Goal: Information Seeking & Learning: Learn about a topic

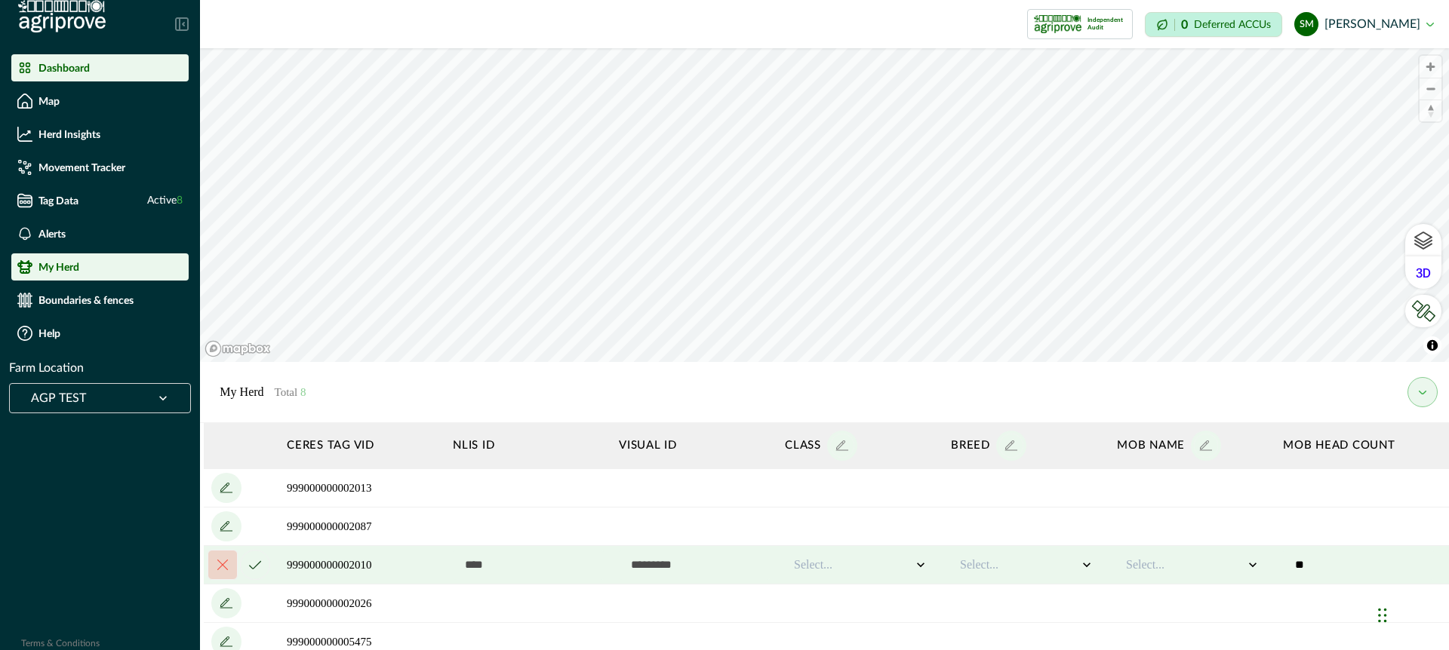
click at [49, 66] on p "Dashboard" at bounding box center [63, 68] width 51 height 12
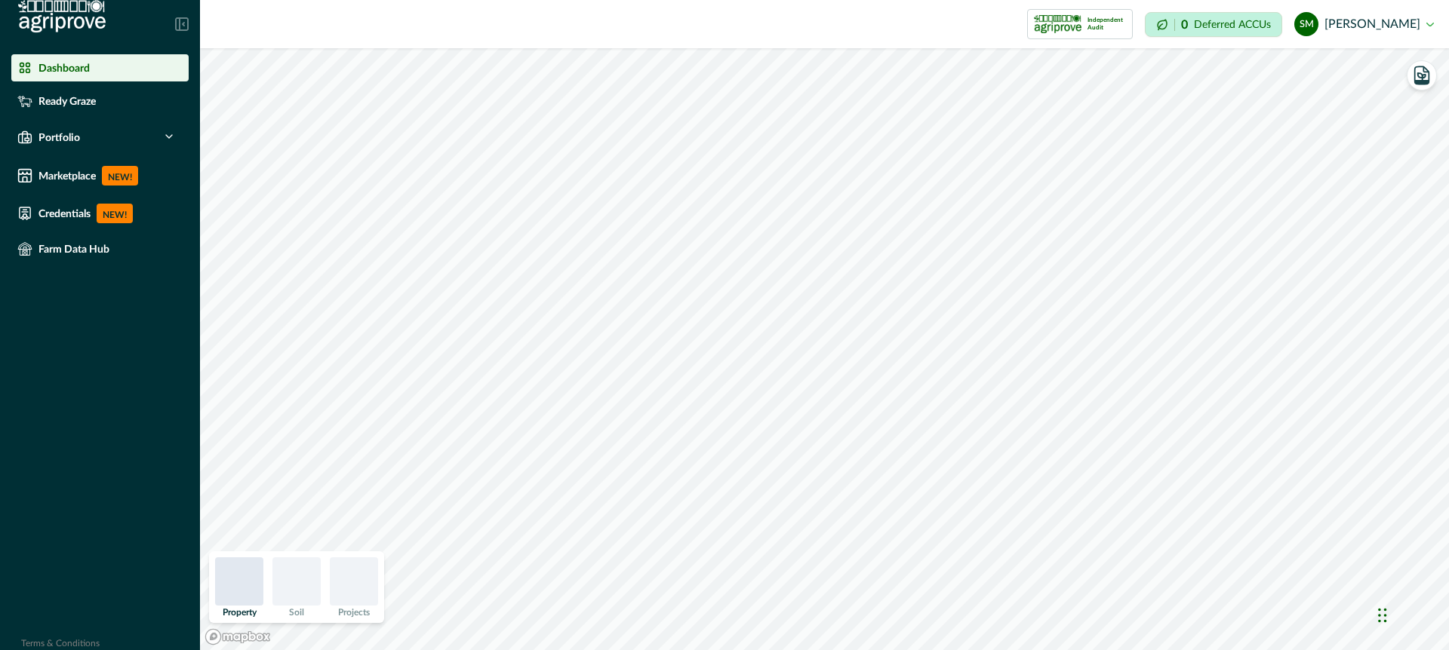
click at [100, 67] on div "Dashboard" at bounding box center [99, 67] width 165 height 15
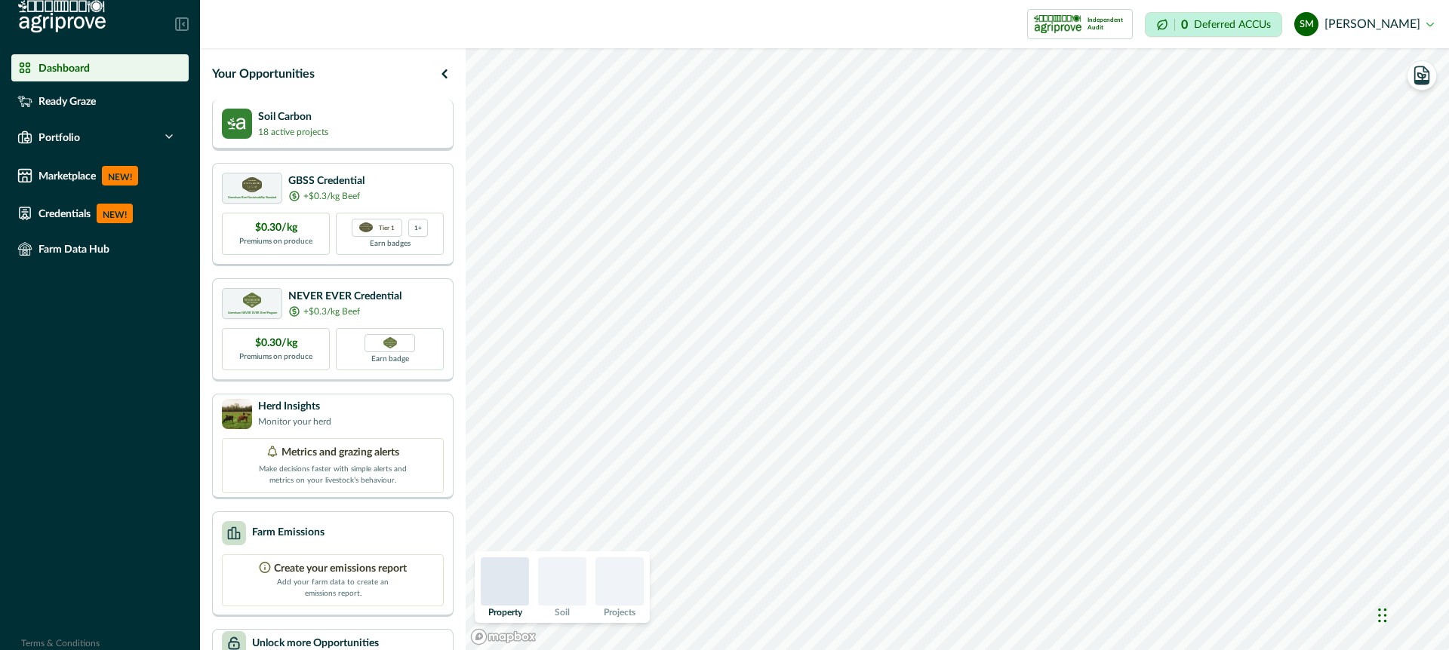
click at [411, 121] on div "Soil Carbon 18 active projects" at bounding box center [333, 124] width 222 height 30
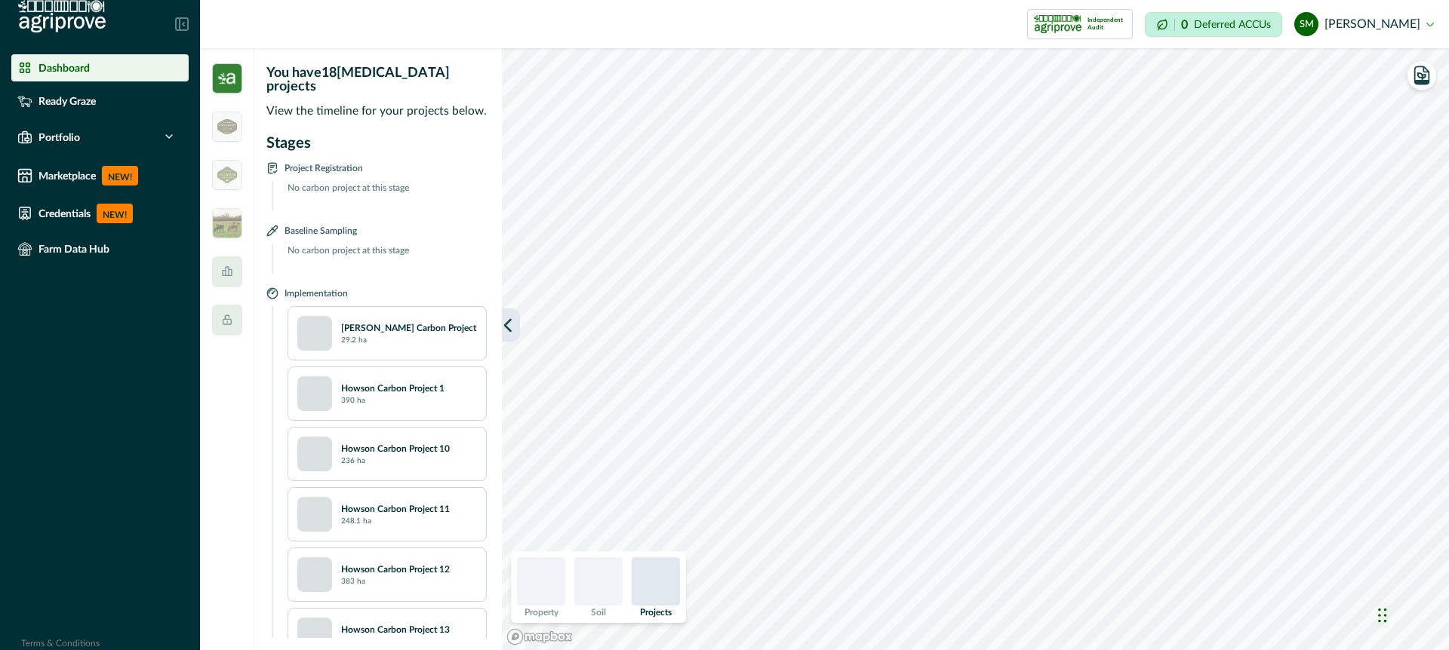
click at [512, 318] on icon "button" at bounding box center [507, 325] width 15 height 15
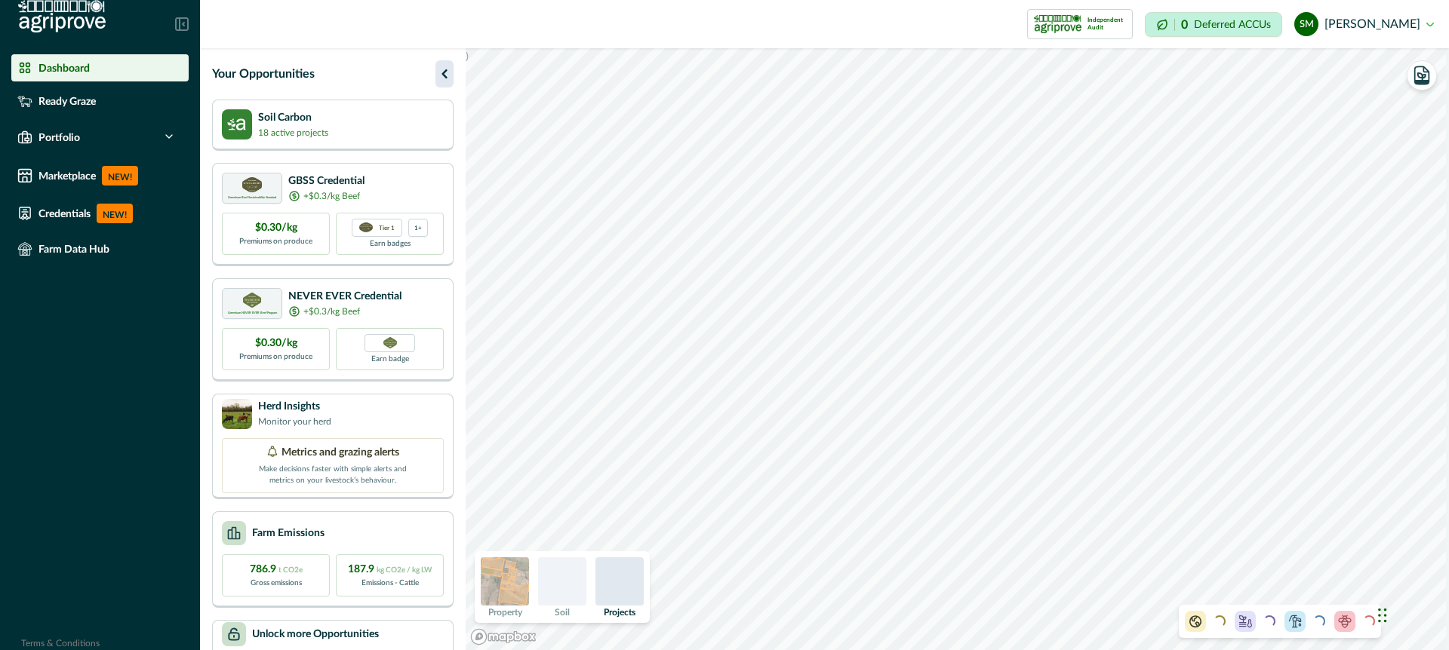
click at [444, 72] on icon "button" at bounding box center [443, 73] width 5 height 9
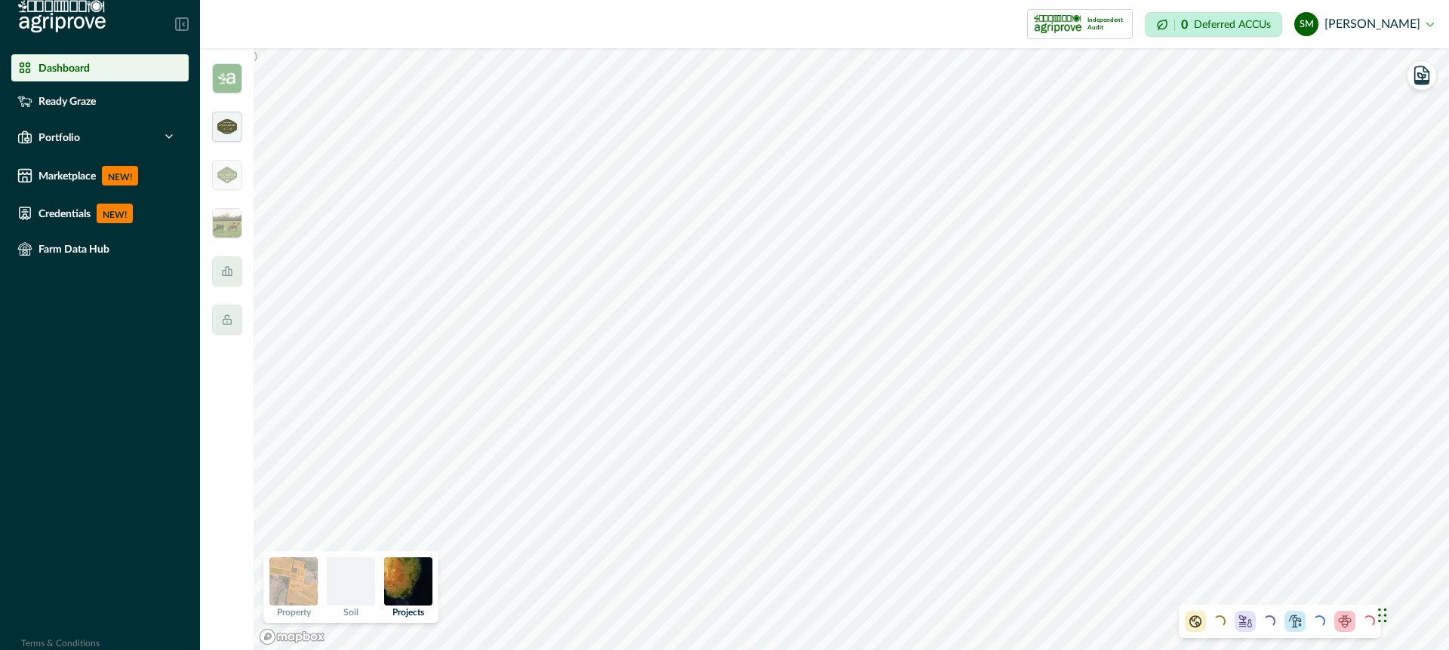
click at [235, 133] on img at bounding box center [227, 126] width 20 height 15
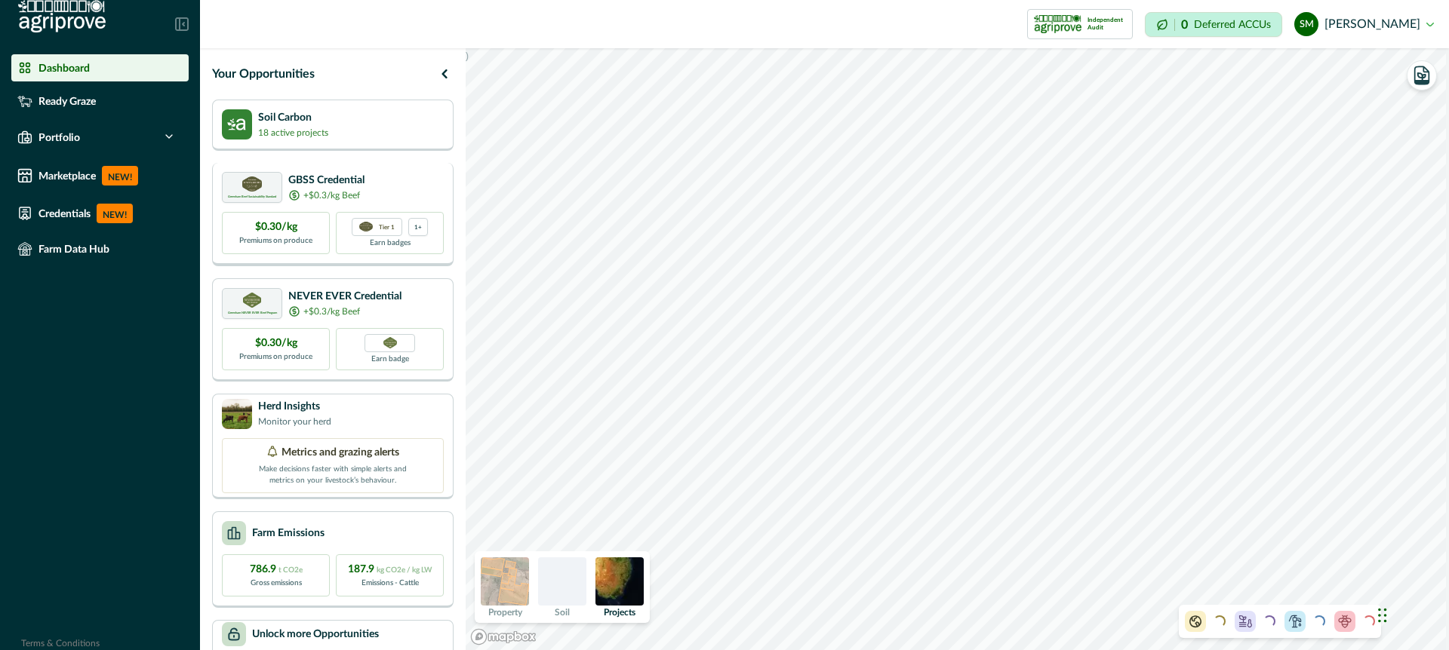
click at [395, 177] on div "Greenham Beef Sustainability Standard GBSS Credential +$0.3/kg Beef" at bounding box center [333, 187] width 222 height 31
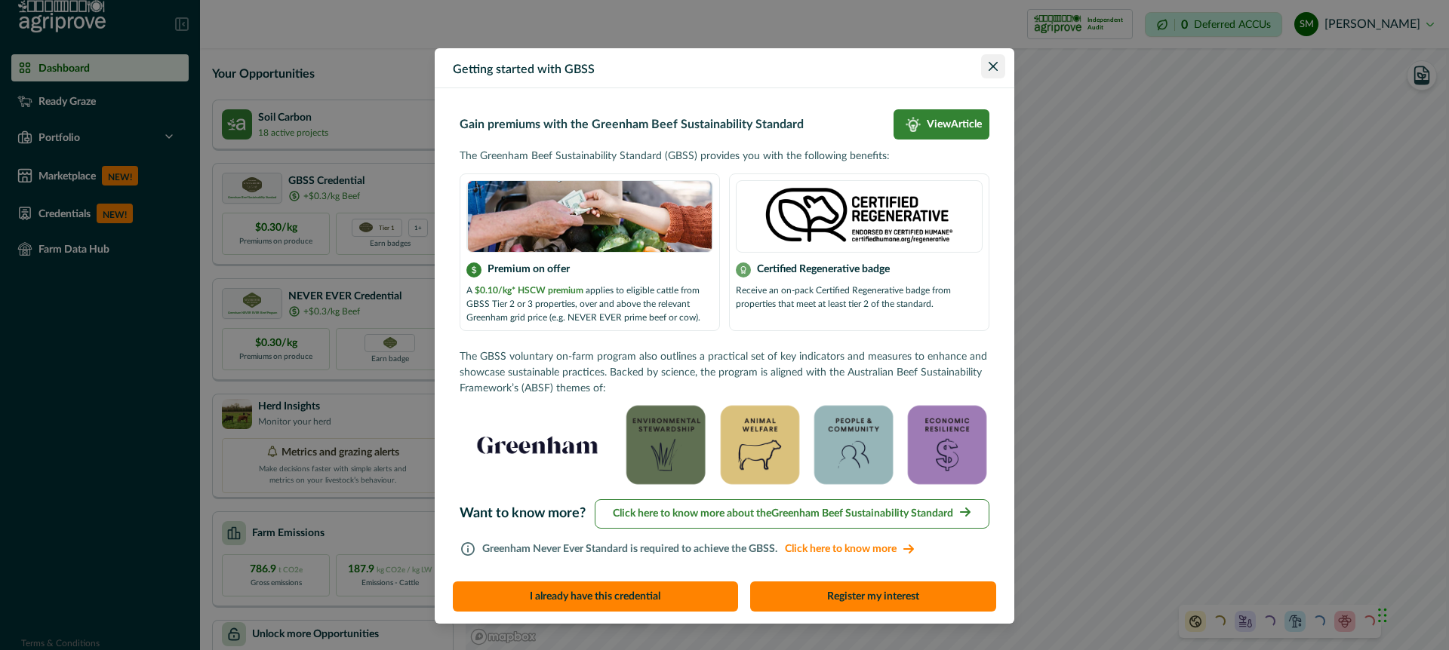
click at [995, 62] on icon "Close" at bounding box center [993, 66] width 9 height 9
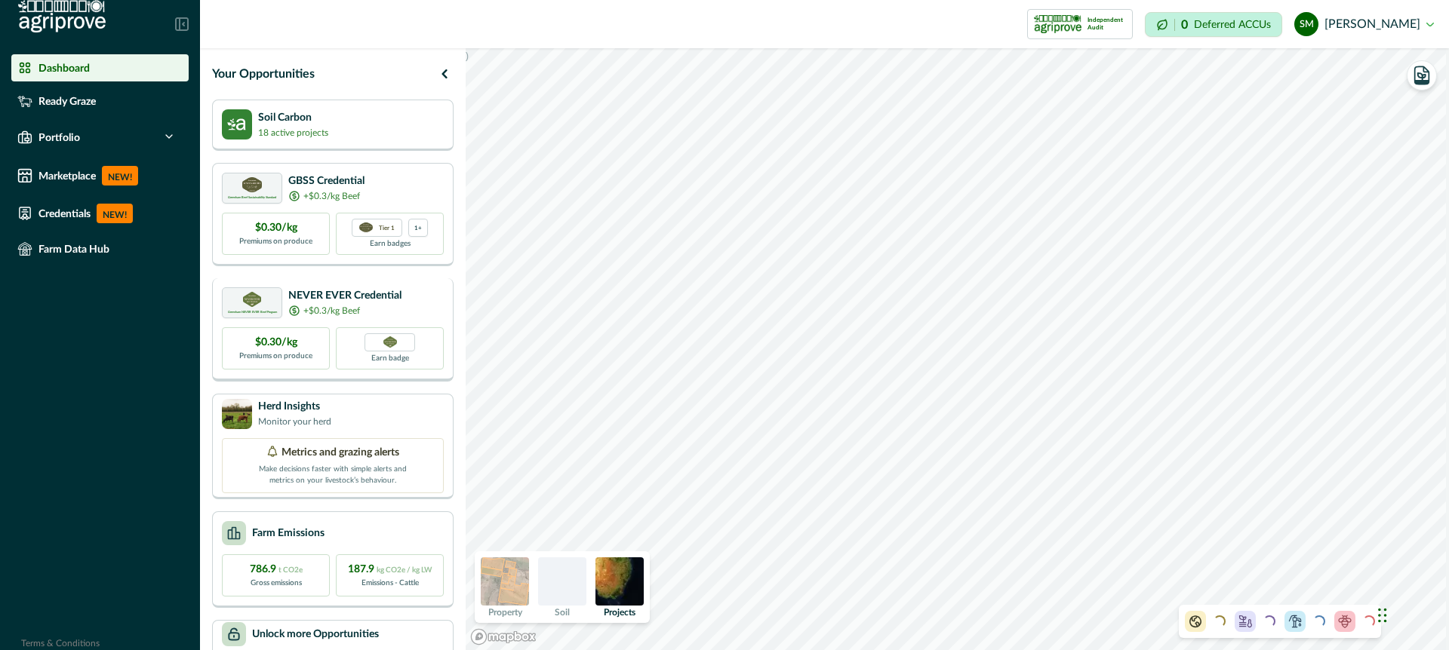
click at [421, 297] on div "Greenham NEVER EVER Beef Program NEVER EVER Credential +$0.3/kg Beef" at bounding box center [333, 303] width 222 height 31
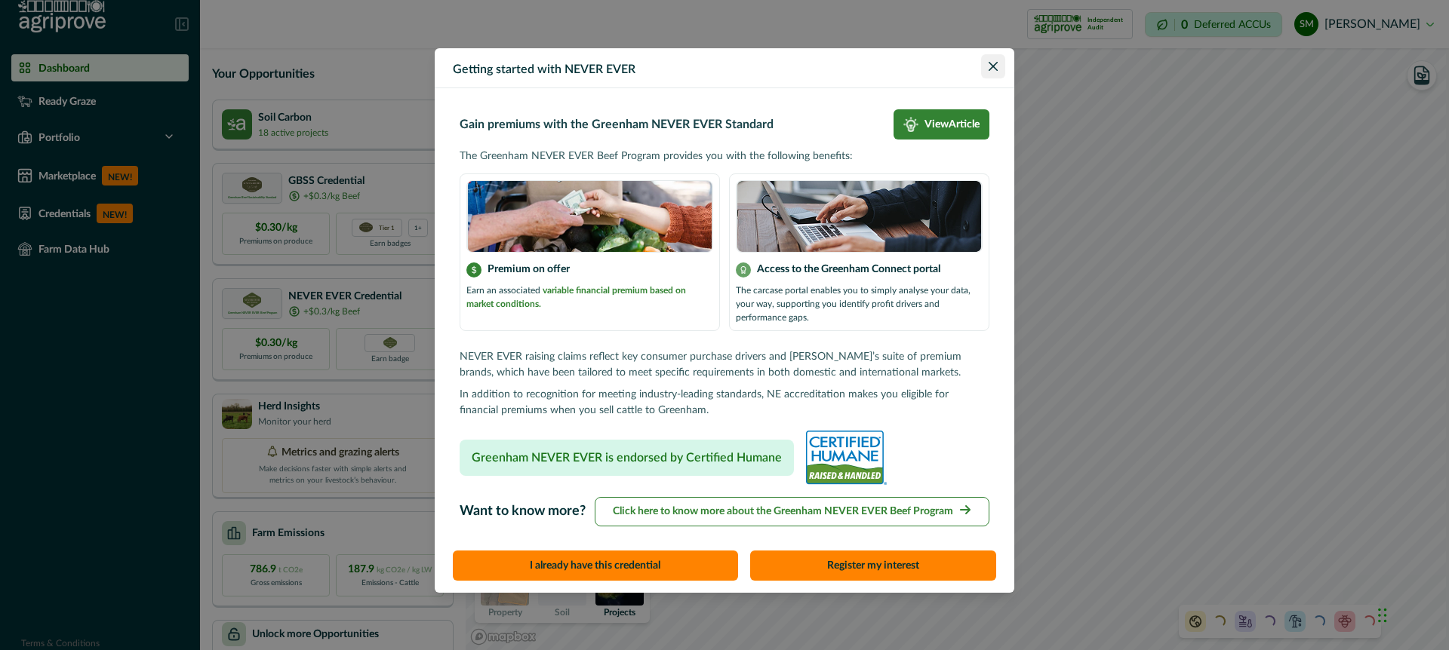
click at [994, 60] on button "Close" at bounding box center [993, 66] width 24 height 24
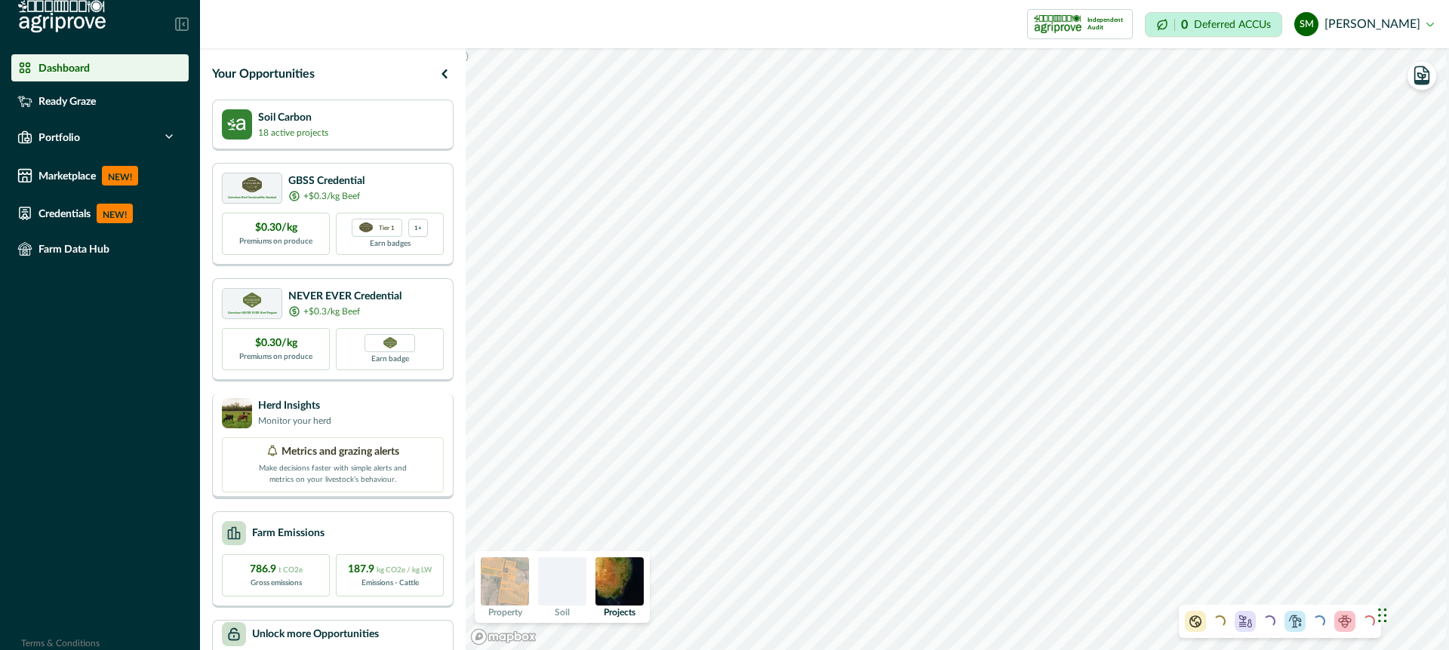
click at [426, 421] on div "Herd Insights Monitor your herd" at bounding box center [333, 413] width 222 height 30
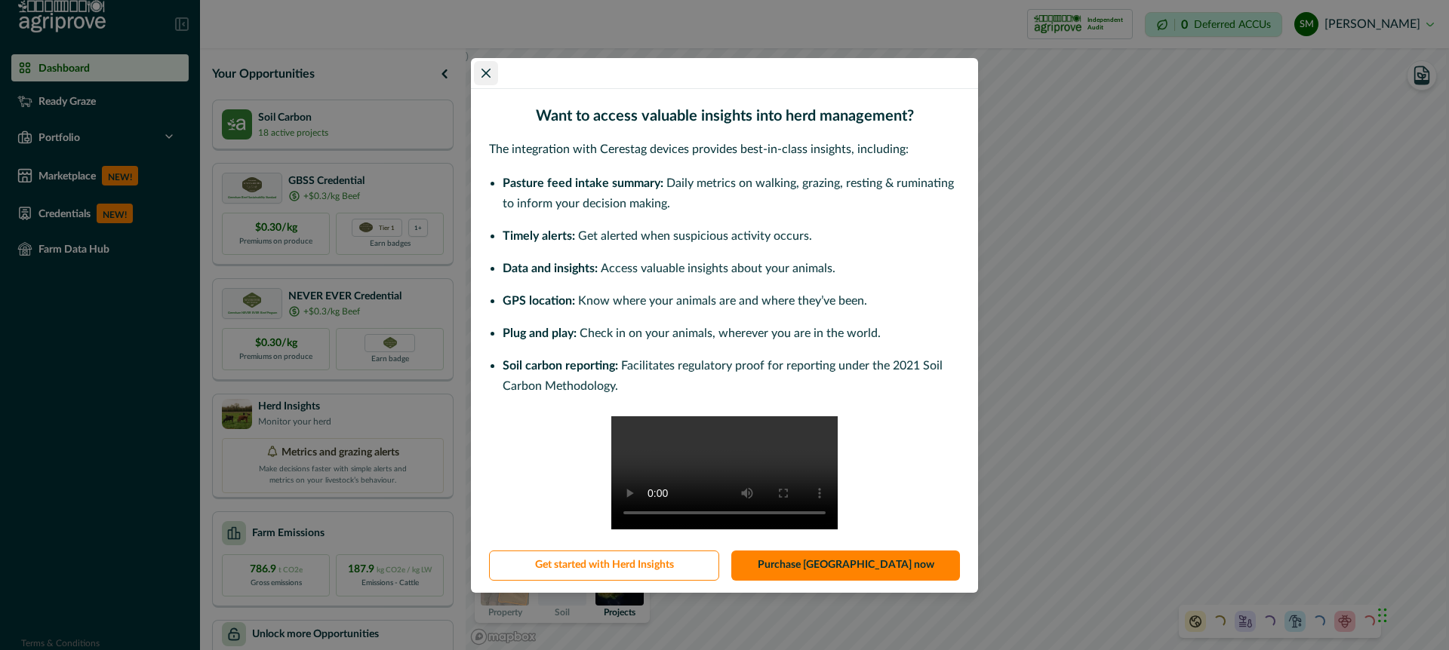
click at [483, 61] on button "Close" at bounding box center [486, 73] width 24 height 24
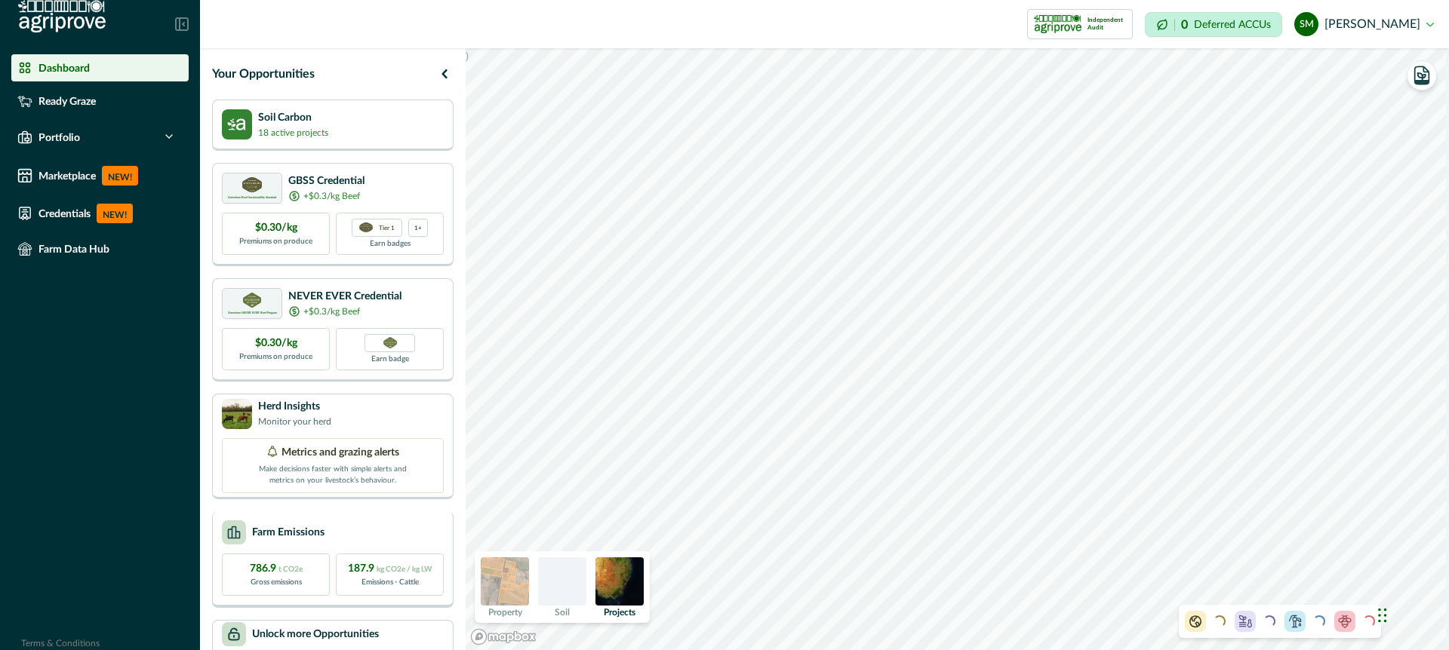
click at [417, 537] on div "Farm Emissions" at bounding box center [333, 533] width 222 height 24
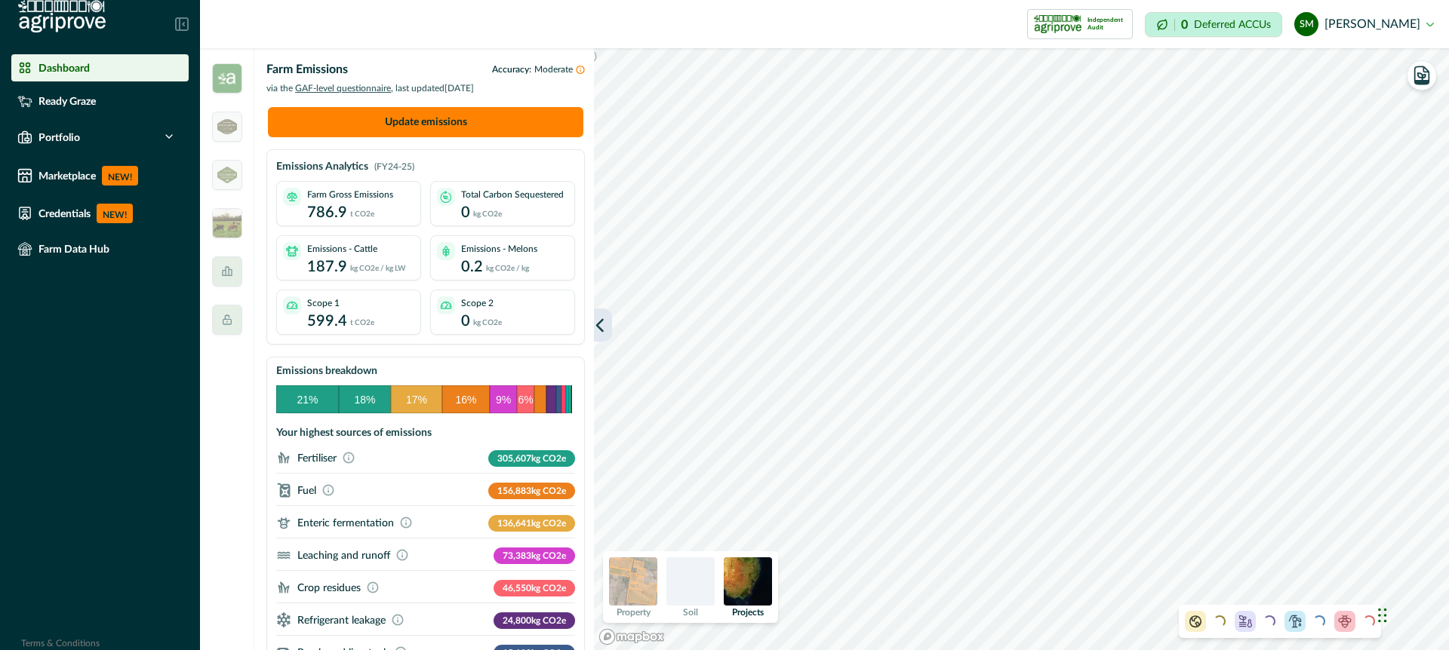
click at [606, 329] on icon "button" at bounding box center [599, 325] width 15 height 15
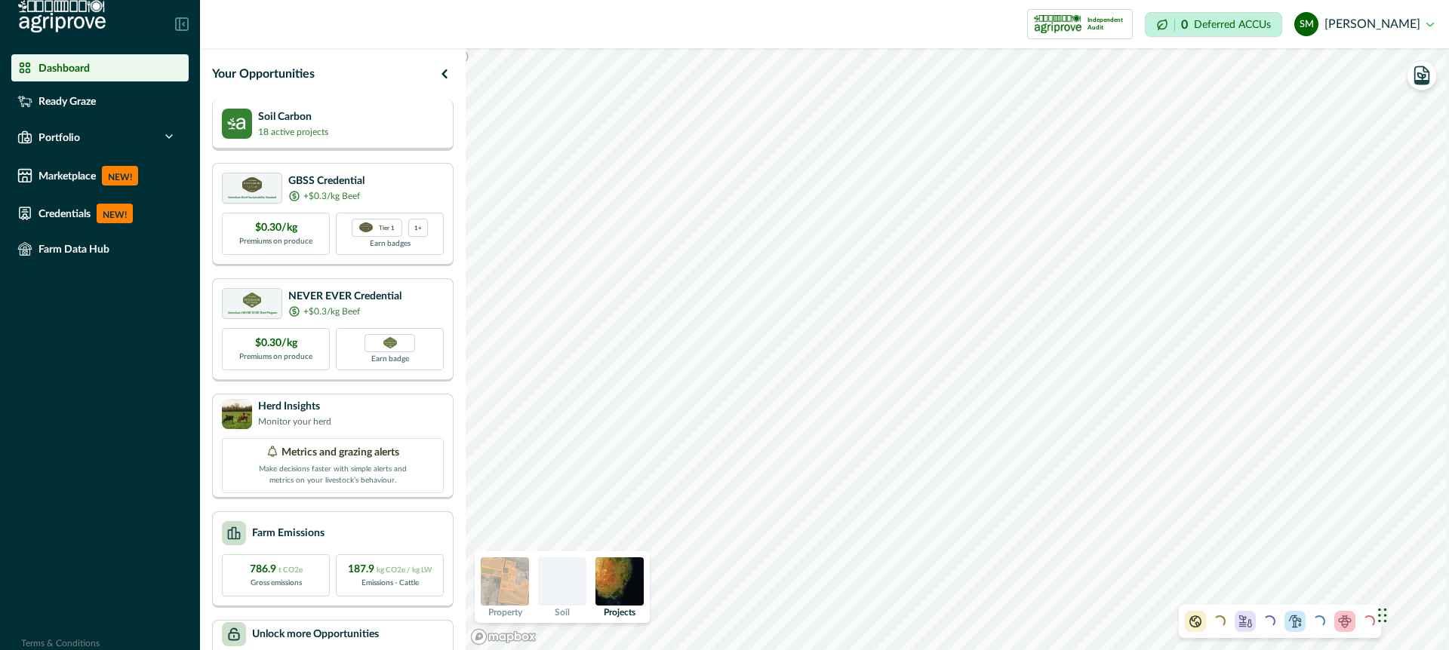
click at [415, 121] on div "Soil Carbon 18 active projects" at bounding box center [333, 124] width 222 height 30
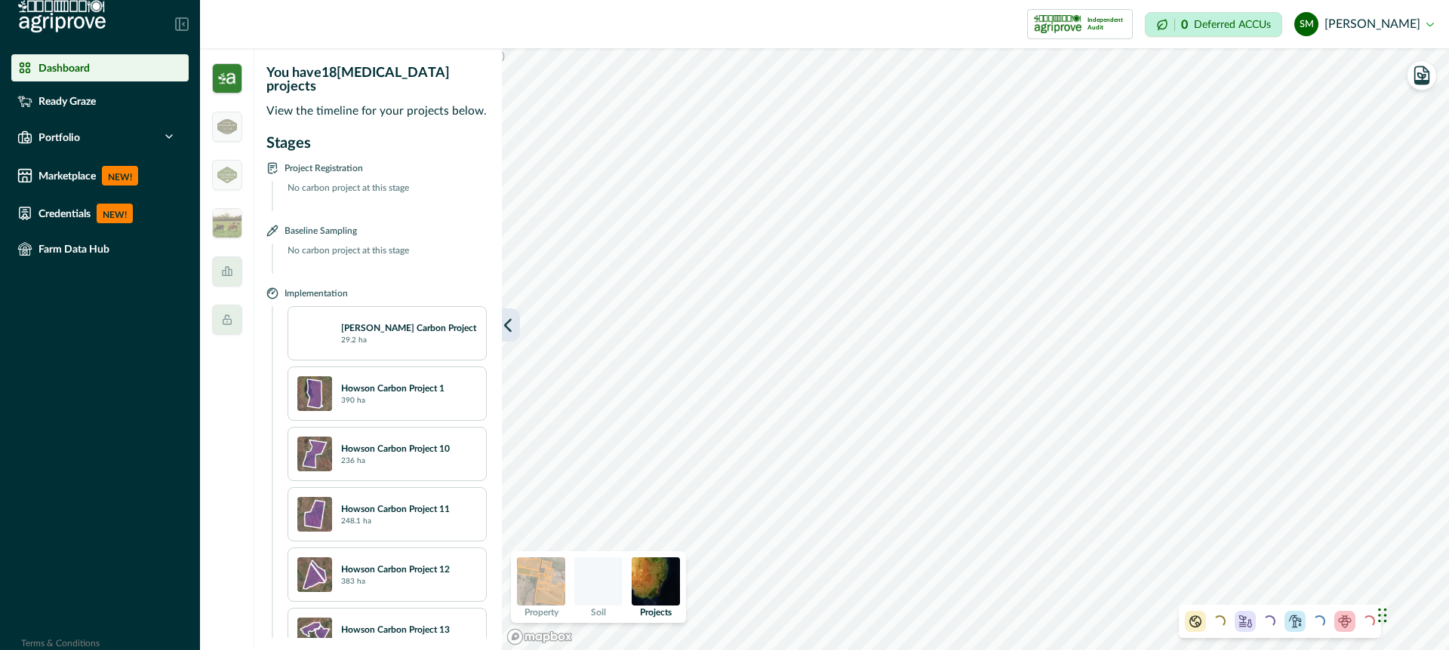
click at [512, 333] on button "button" at bounding box center [511, 325] width 18 height 33
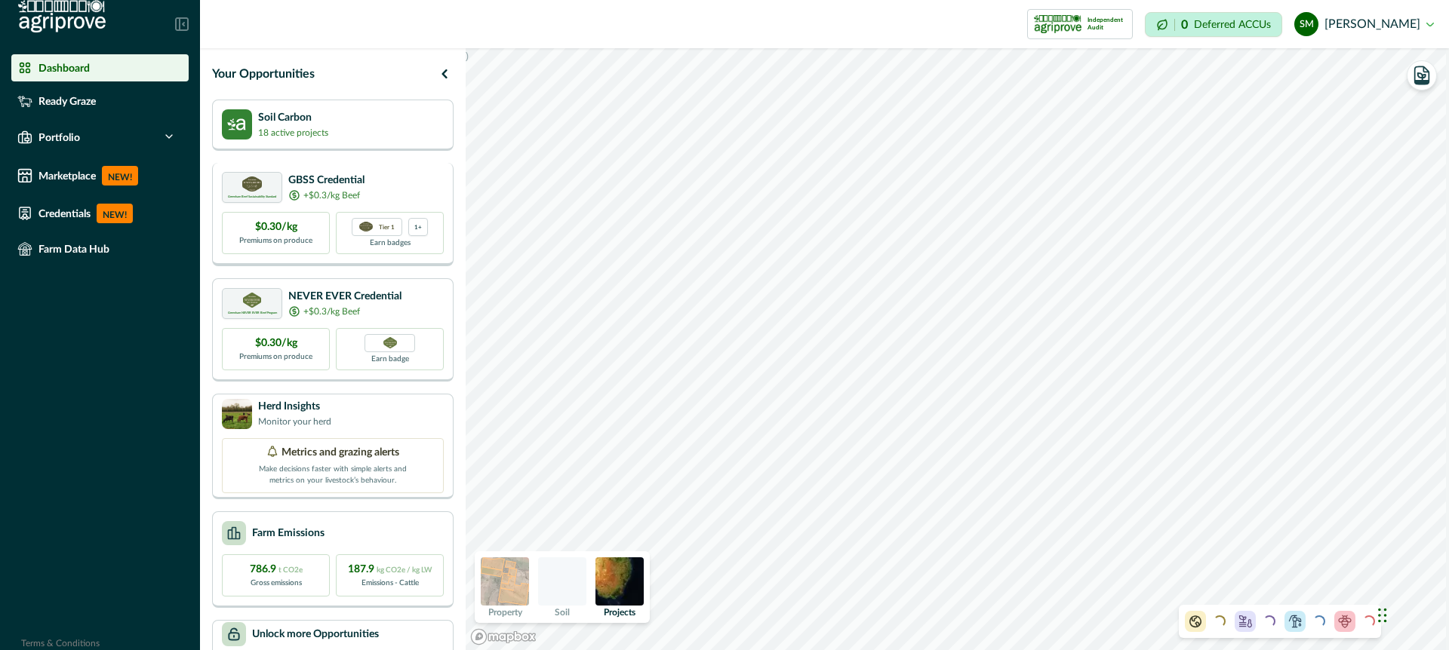
click at [427, 172] on div "Greenham Beef Sustainability Standard GBSS Credential +$0.3/kg Beef" at bounding box center [333, 187] width 222 height 31
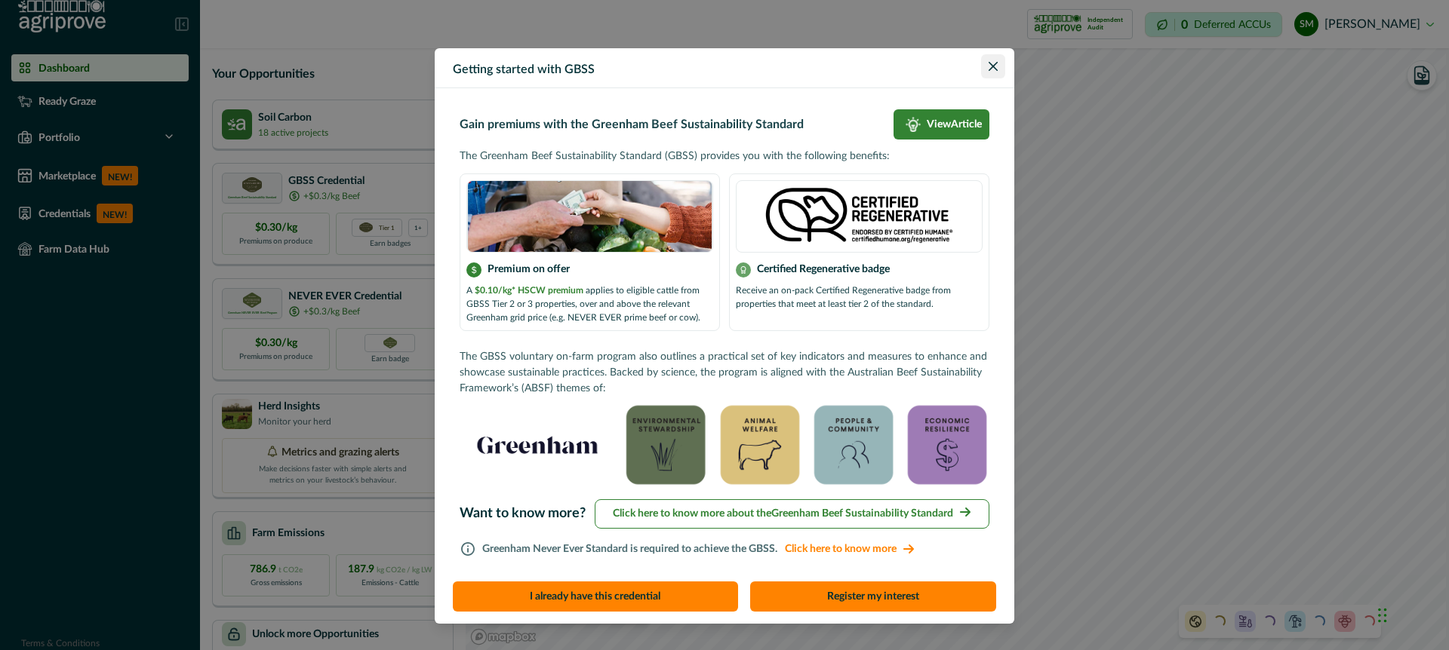
click at [996, 66] on icon "Close" at bounding box center [993, 66] width 9 height 9
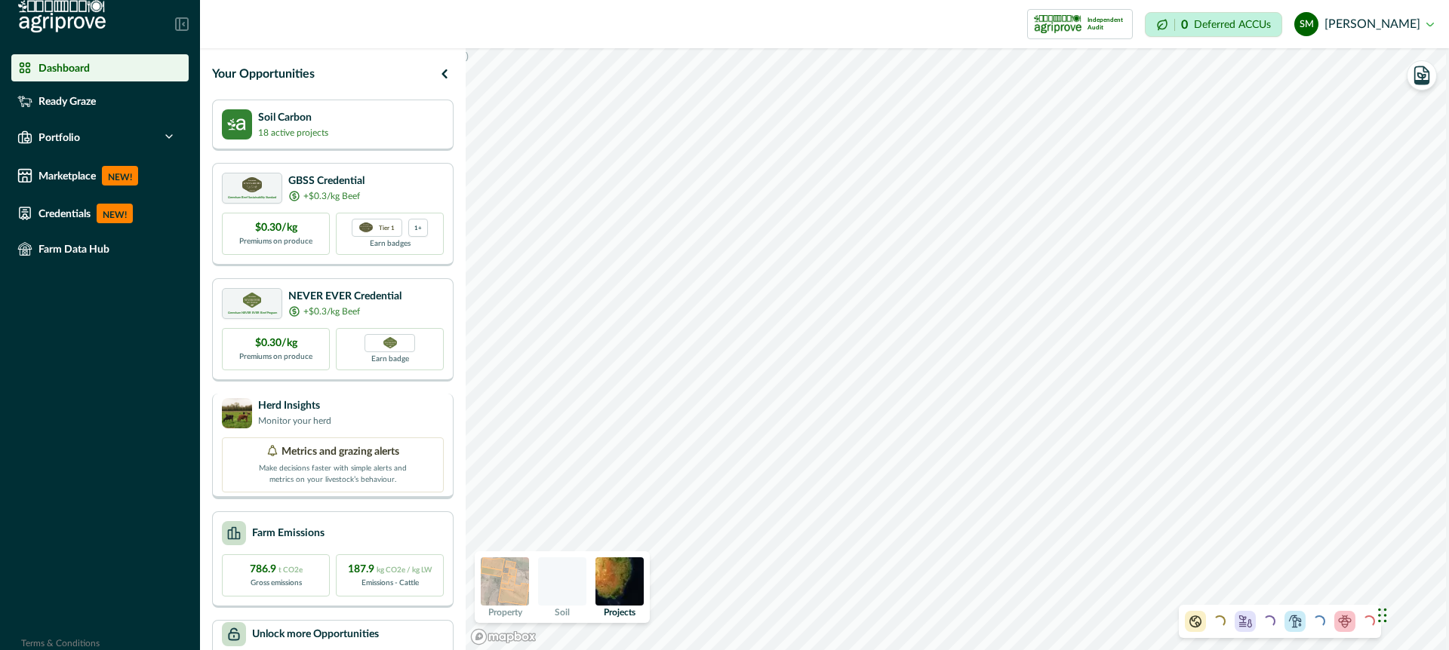
click at [423, 412] on div "Herd Insights Monitor your herd" at bounding box center [333, 413] width 222 height 30
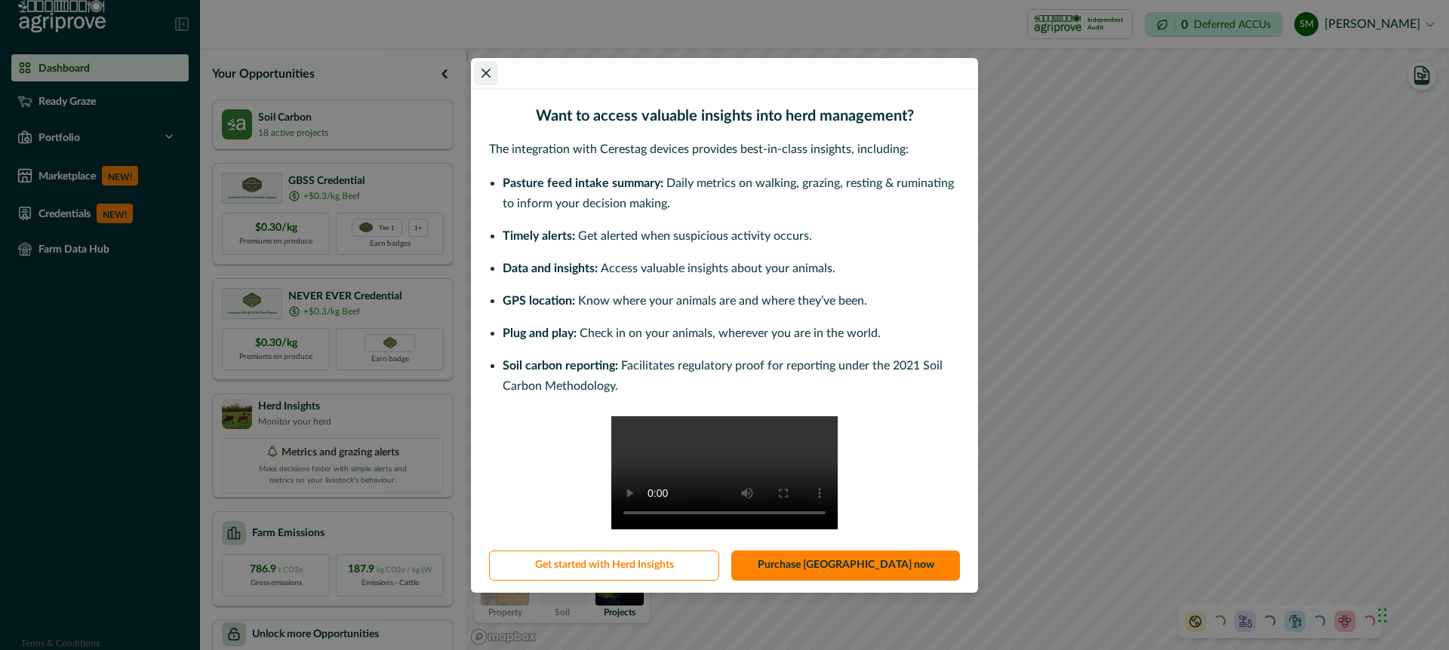
click at [485, 61] on button "Close" at bounding box center [486, 73] width 24 height 24
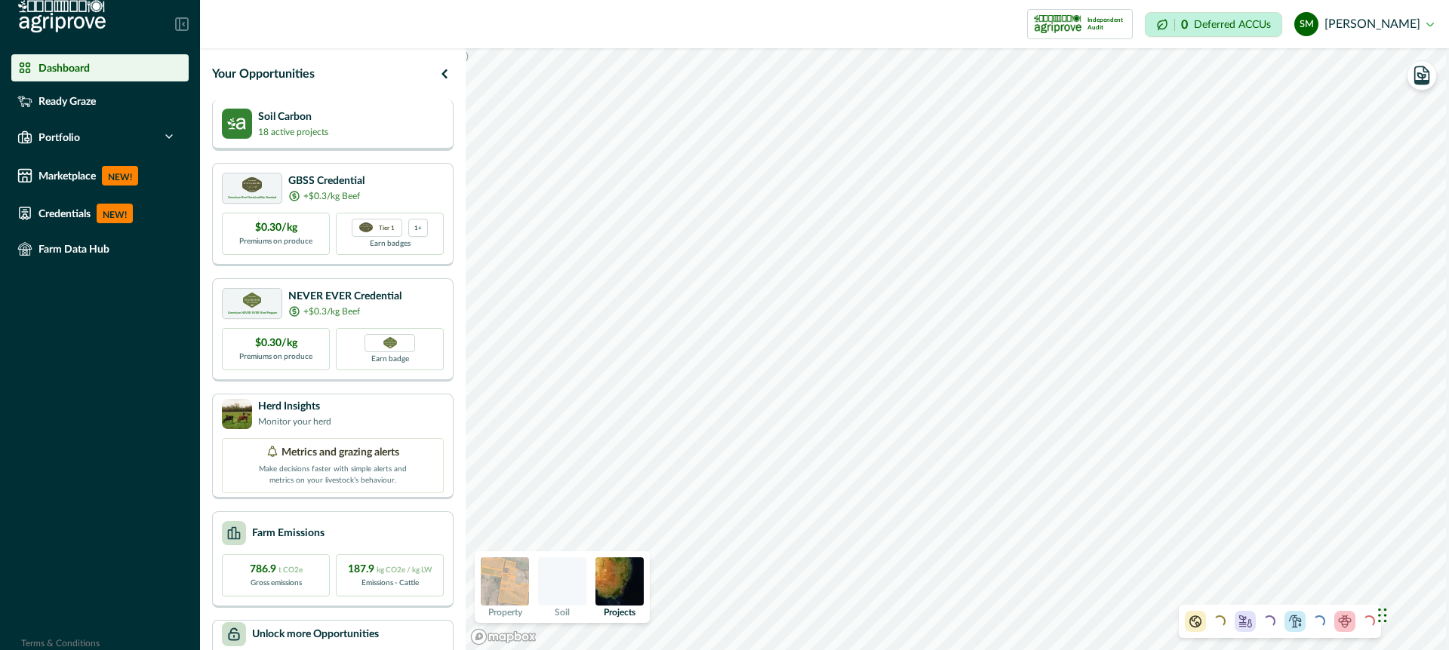
click at [375, 139] on div "Soil Carbon 18 active projects" at bounding box center [332, 125] width 241 height 51
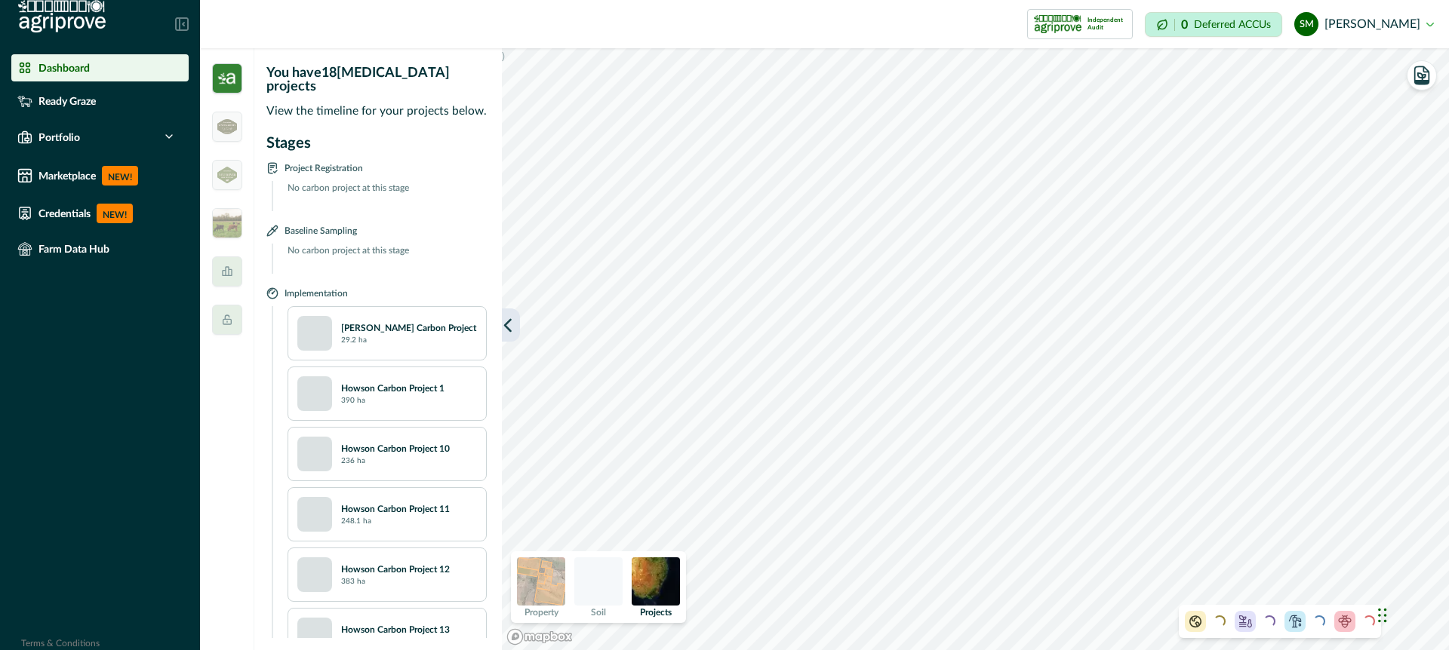
click at [515, 329] on button "button" at bounding box center [511, 325] width 18 height 33
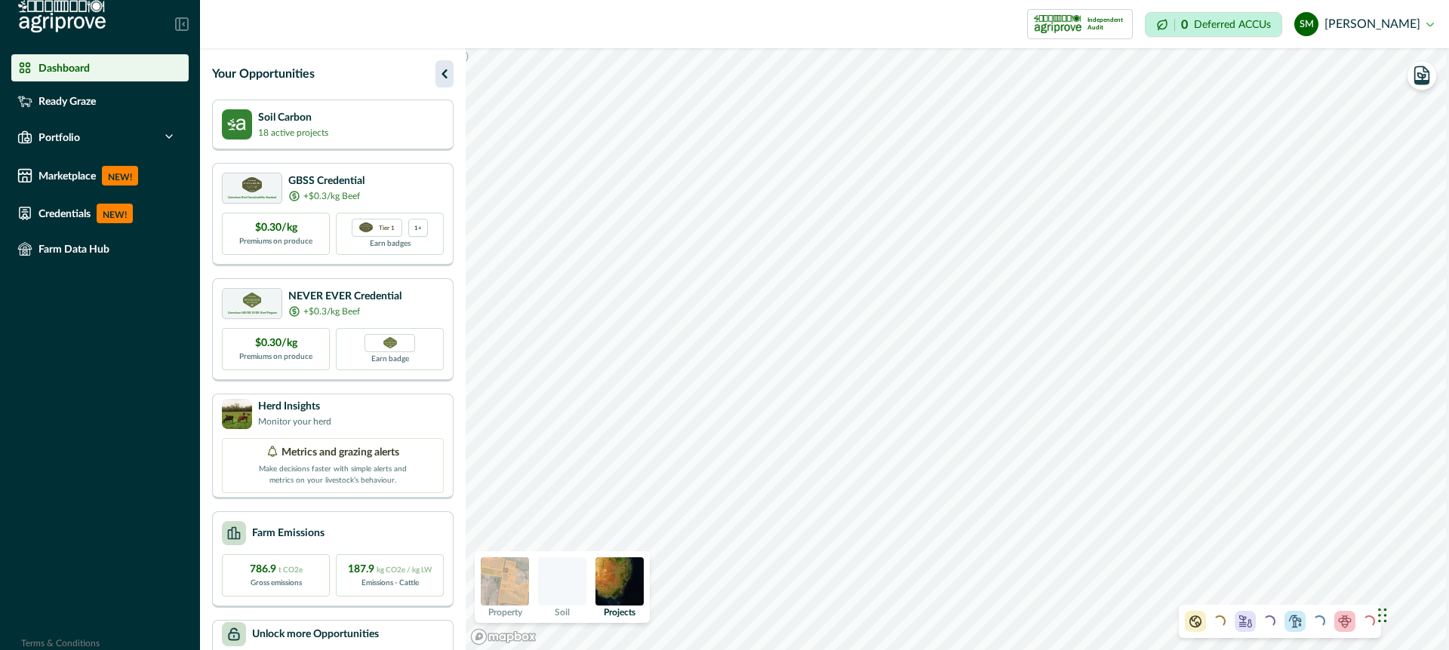
click at [441, 69] on icon "button" at bounding box center [444, 74] width 18 height 18
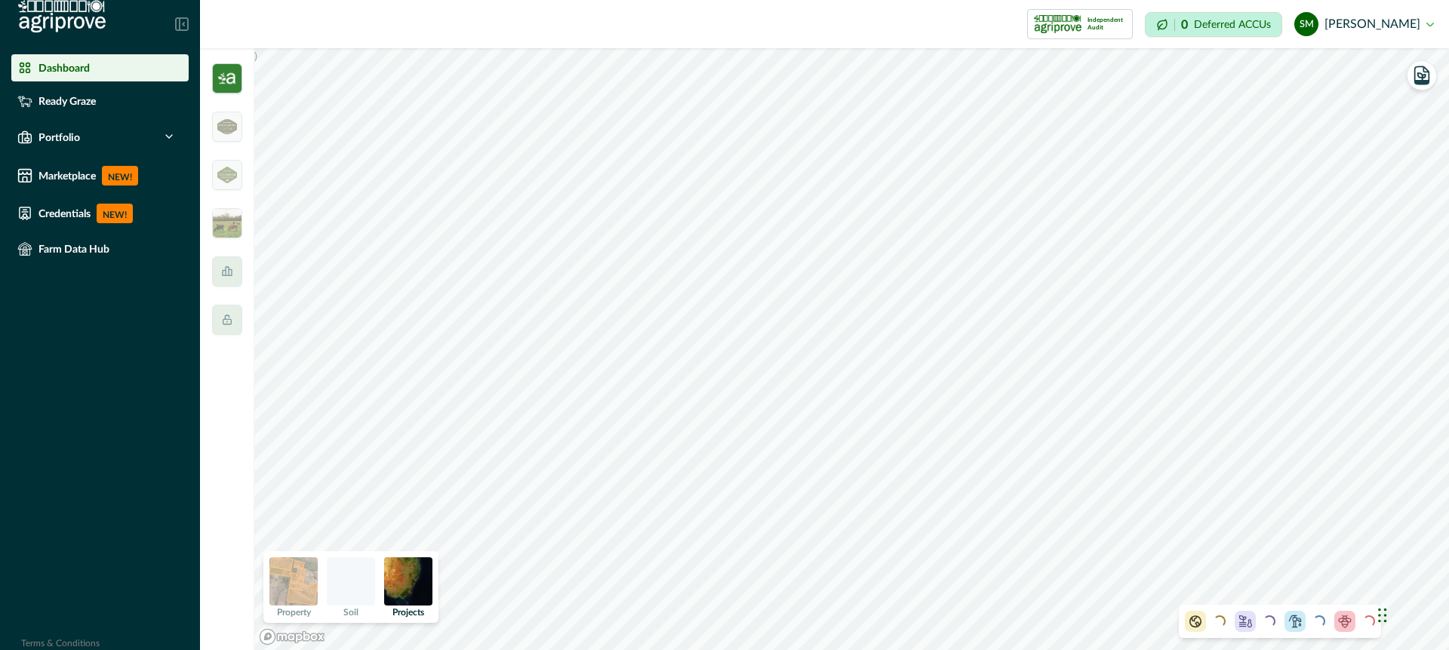
click at [229, 82] on img at bounding box center [227, 78] width 30 height 30
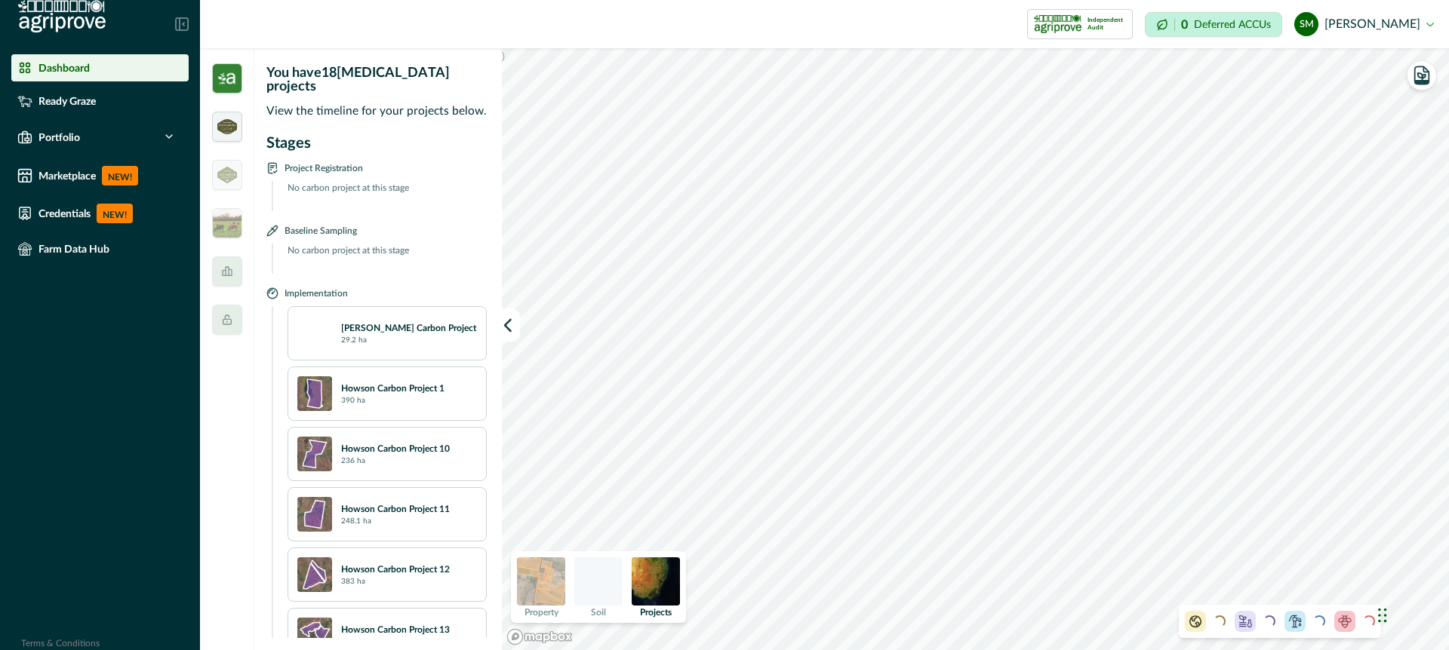
click at [232, 134] on div at bounding box center [227, 127] width 30 height 30
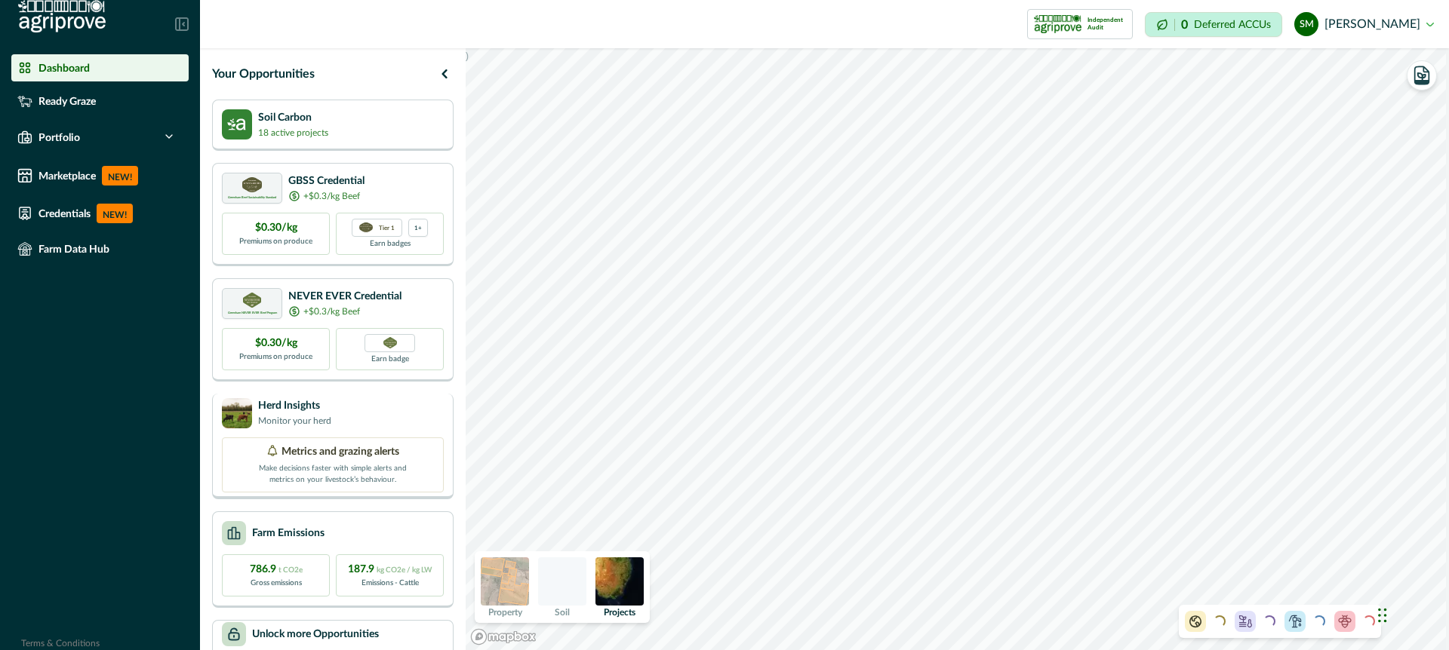
scroll to position [88, 0]
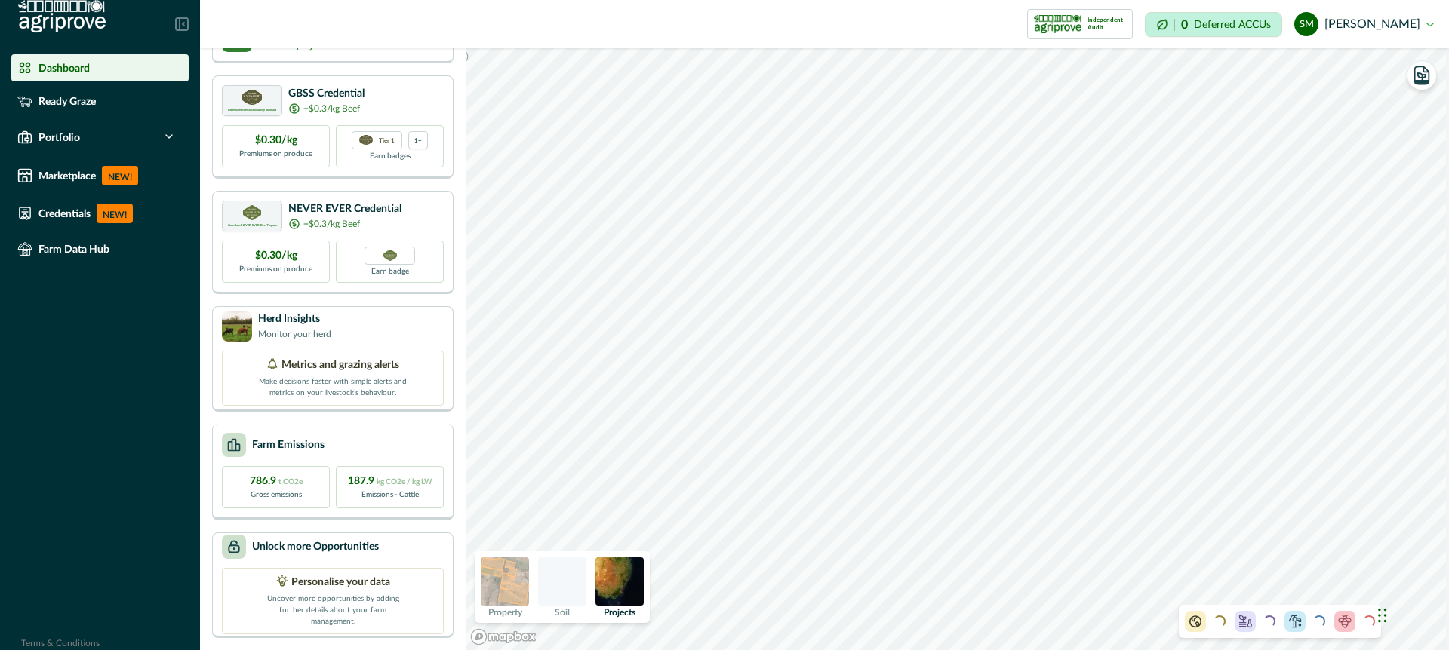
click at [410, 438] on div "Farm Emissions" at bounding box center [333, 445] width 222 height 24
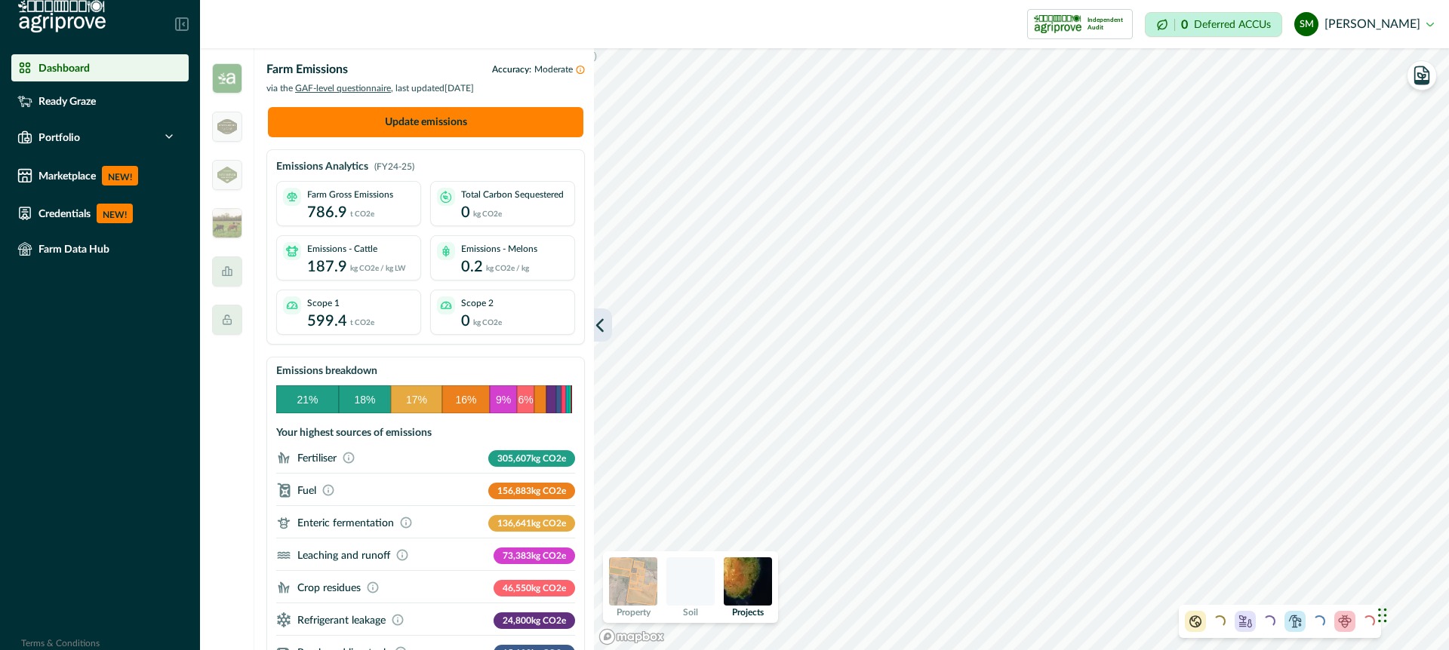
click at [604, 324] on icon "button" at bounding box center [599, 325] width 15 height 15
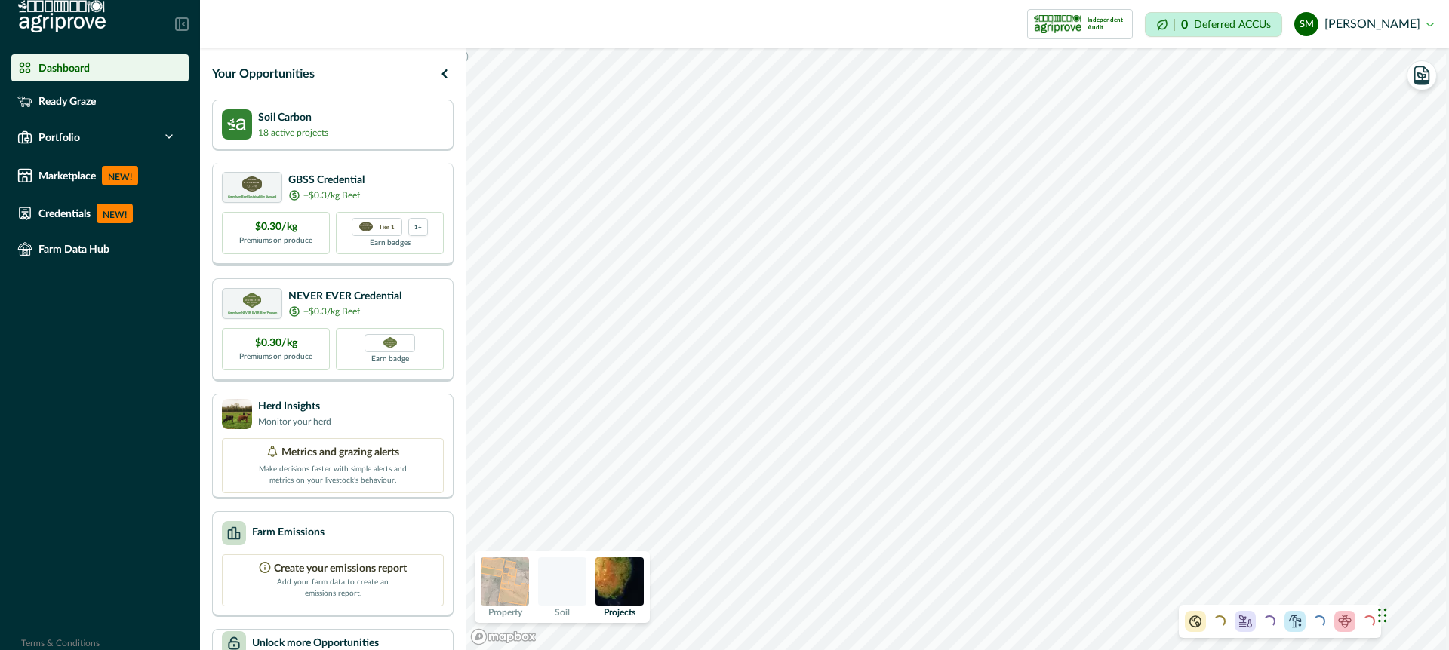
click at [427, 179] on div "Greenham Beef Sustainability Standard GBSS Credential +$0.3/kg Beef" at bounding box center [333, 187] width 222 height 31
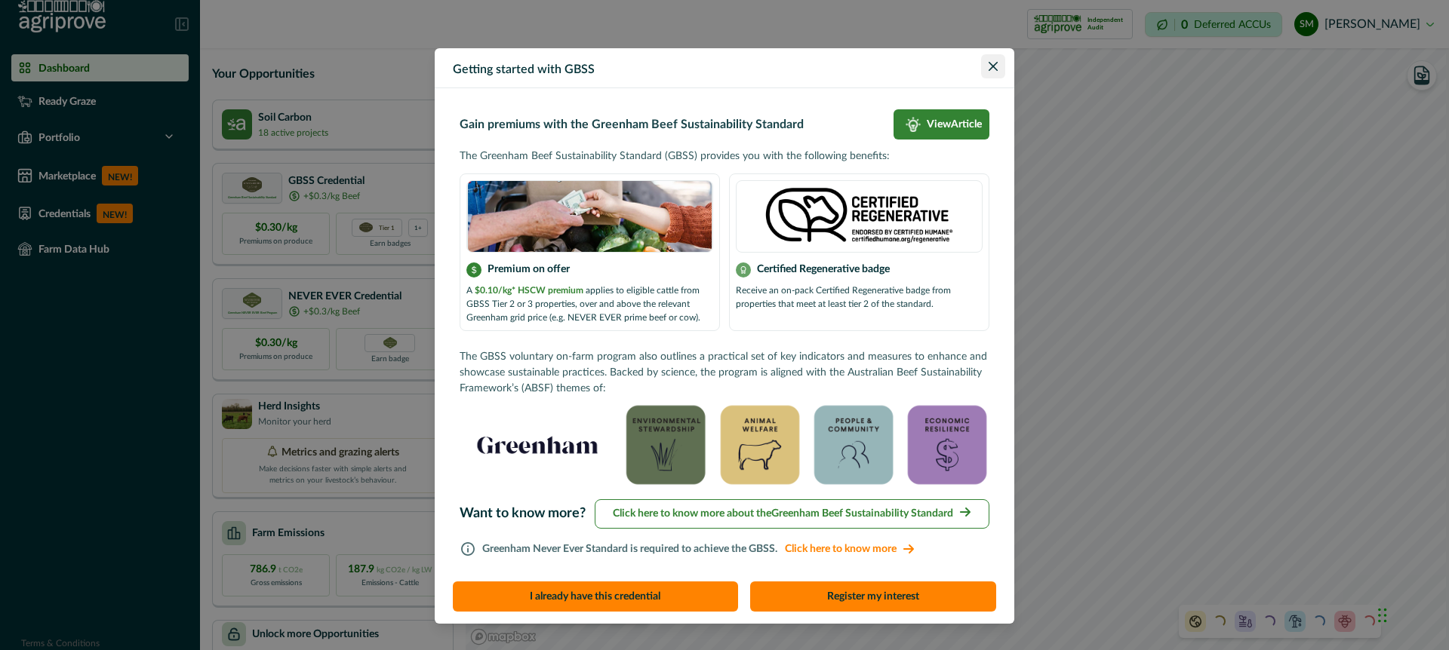
click at [991, 62] on icon "Close" at bounding box center [993, 66] width 9 height 9
